Goal: Download file/media

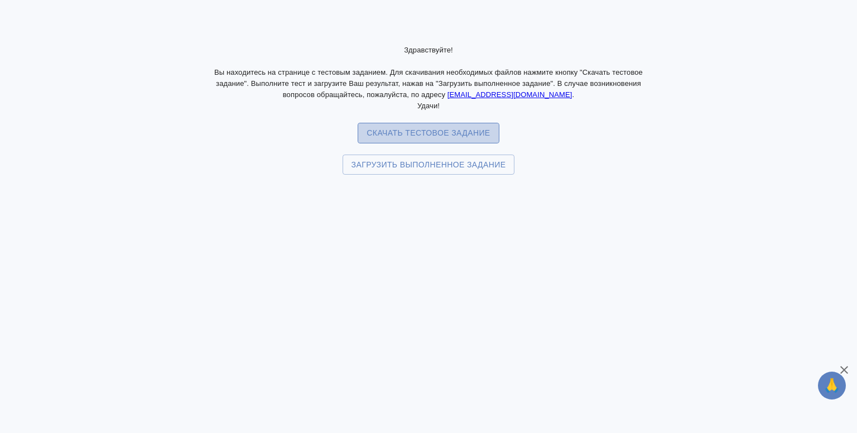
click at [404, 135] on span "Скачать тестовое задание" at bounding box center [428, 133] width 123 height 14
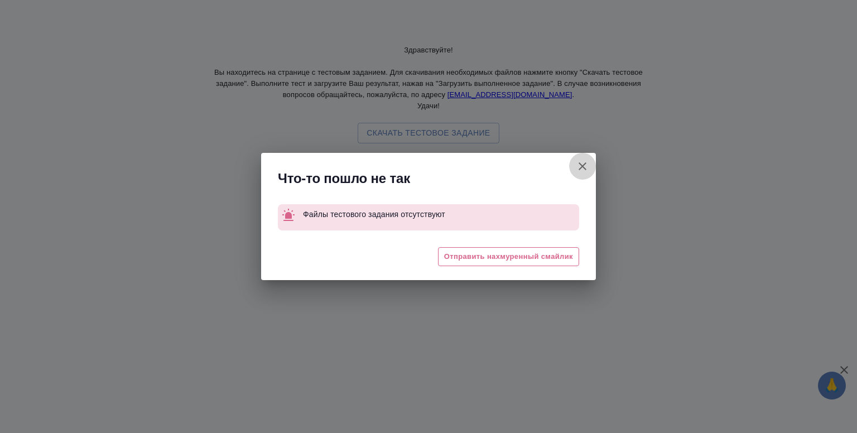
click at [580, 162] on icon "button" at bounding box center [582, 166] width 13 height 13
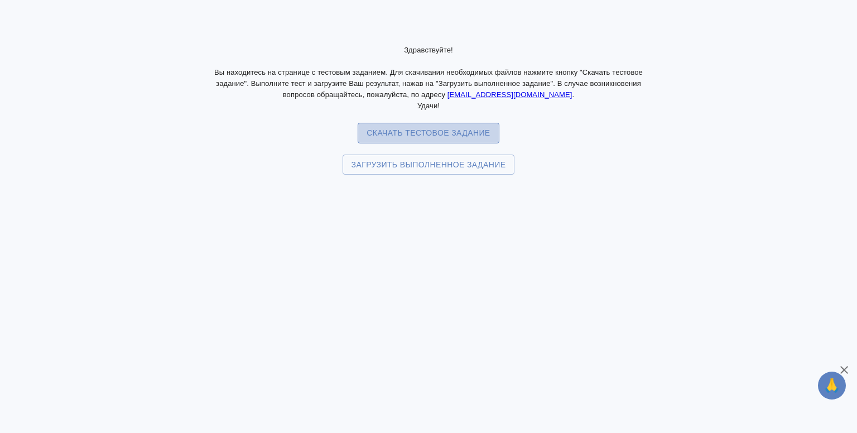
click at [409, 135] on span "Скачать тестовое задание" at bounding box center [428, 133] width 123 height 14
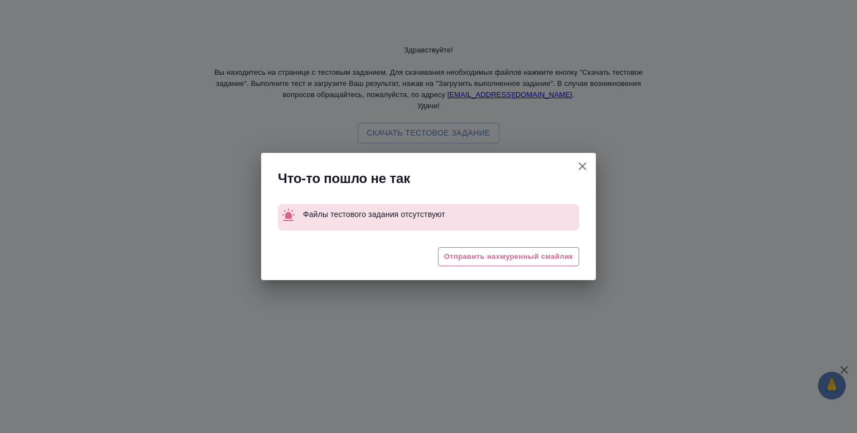
click at [587, 162] on icon "button" at bounding box center [582, 166] width 13 height 13
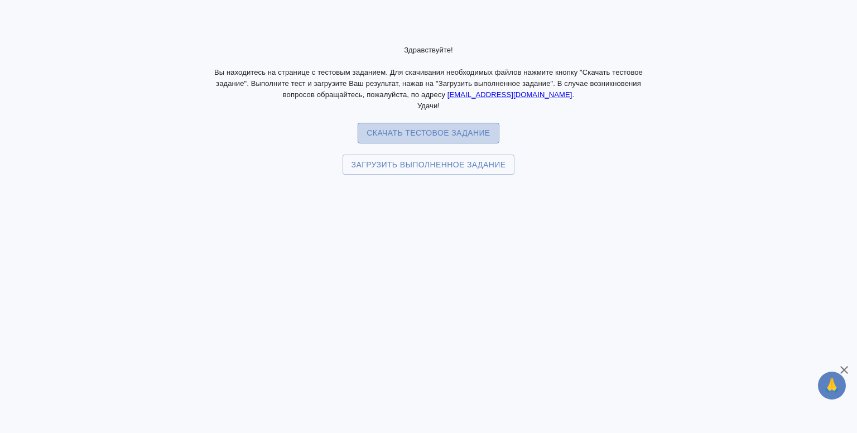
click at [393, 132] on span "Скачать тестовое задание" at bounding box center [428, 133] width 123 height 14
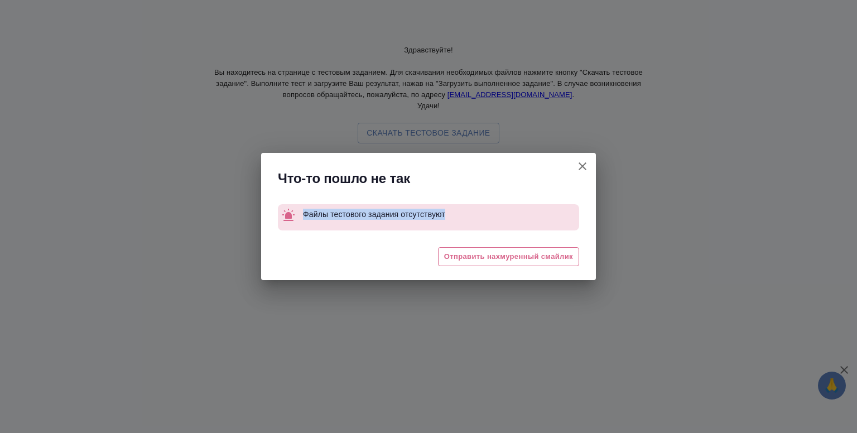
drag, startPoint x: 444, startPoint y: 213, endPoint x: 304, endPoint y: 217, distance: 140.7
click at [304, 217] on p "Файлы тестового задания отсутствуют" at bounding box center [441, 214] width 276 height 20
copy p "Файлы тестового задания отсутствуют"
